Goal: Book appointment/travel/reservation

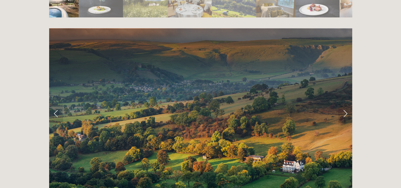
scroll to position [1242, 0]
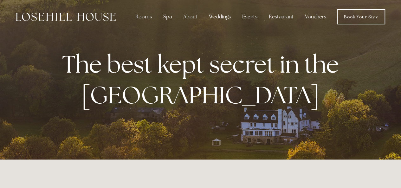
scroll to position [0, 0]
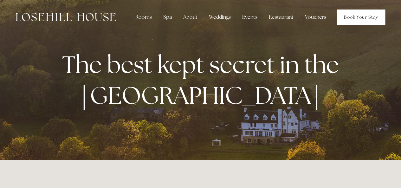
click at [352, 20] on link "Book Your Stay" at bounding box center [361, 17] width 48 height 15
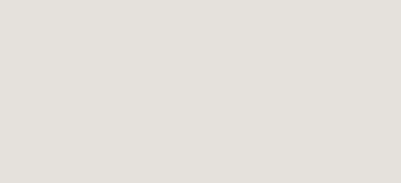
scroll to position [1040, 0]
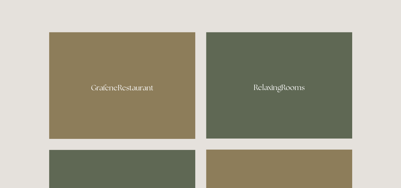
scroll to position [320, 0]
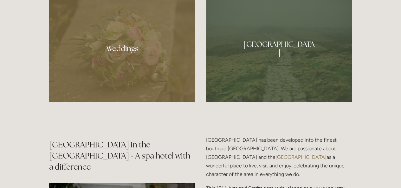
click at [321, 138] on p "Losehill House Hotel & Spa has been developed into the finest boutique Peak Dis…" at bounding box center [279, 156] width 146 height 43
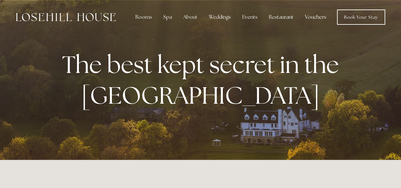
scroll to position [0, 0]
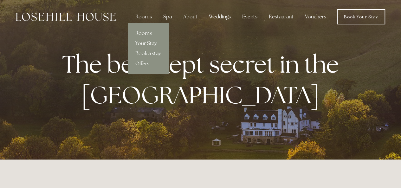
click at [144, 38] on link "Your Stay" at bounding box center [148, 43] width 41 height 10
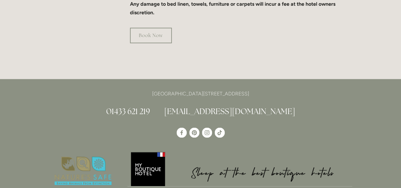
scroll to position [515, 0]
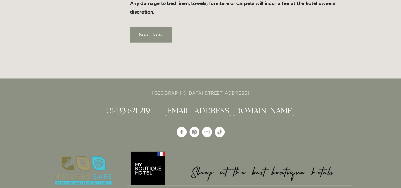
click at [156, 27] on link "Book Now" at bounding box center [151, 35] width 42 height 16
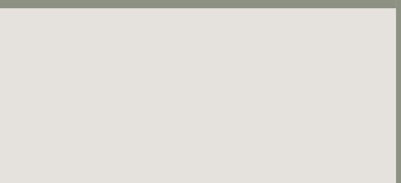
scroll to position [0, 5]
